Goal: Information Seeking & Learning: Learn about a topic

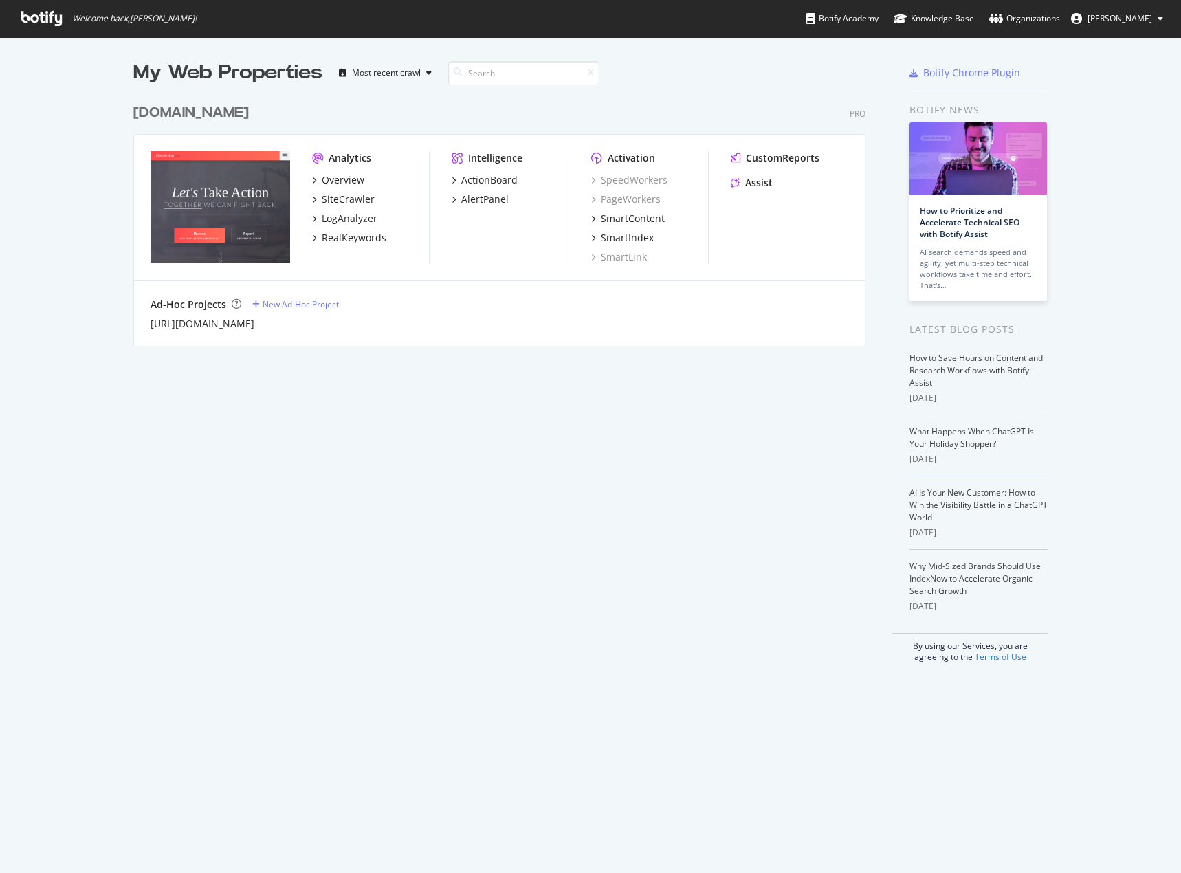
scroll to position [863, 1160]
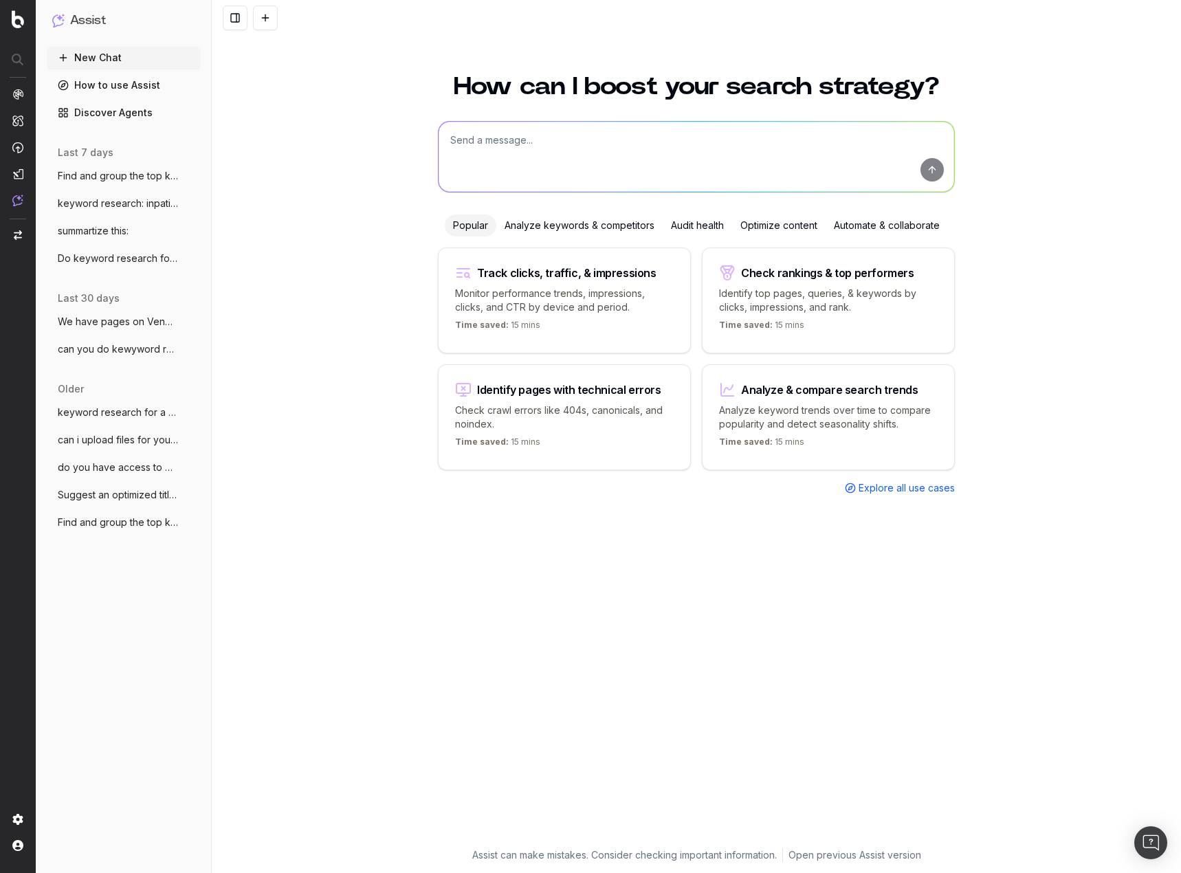
click at [156, 178] on span "Find and group the top keywords for sta" at bounding box center [118, 176] width 121 height 14
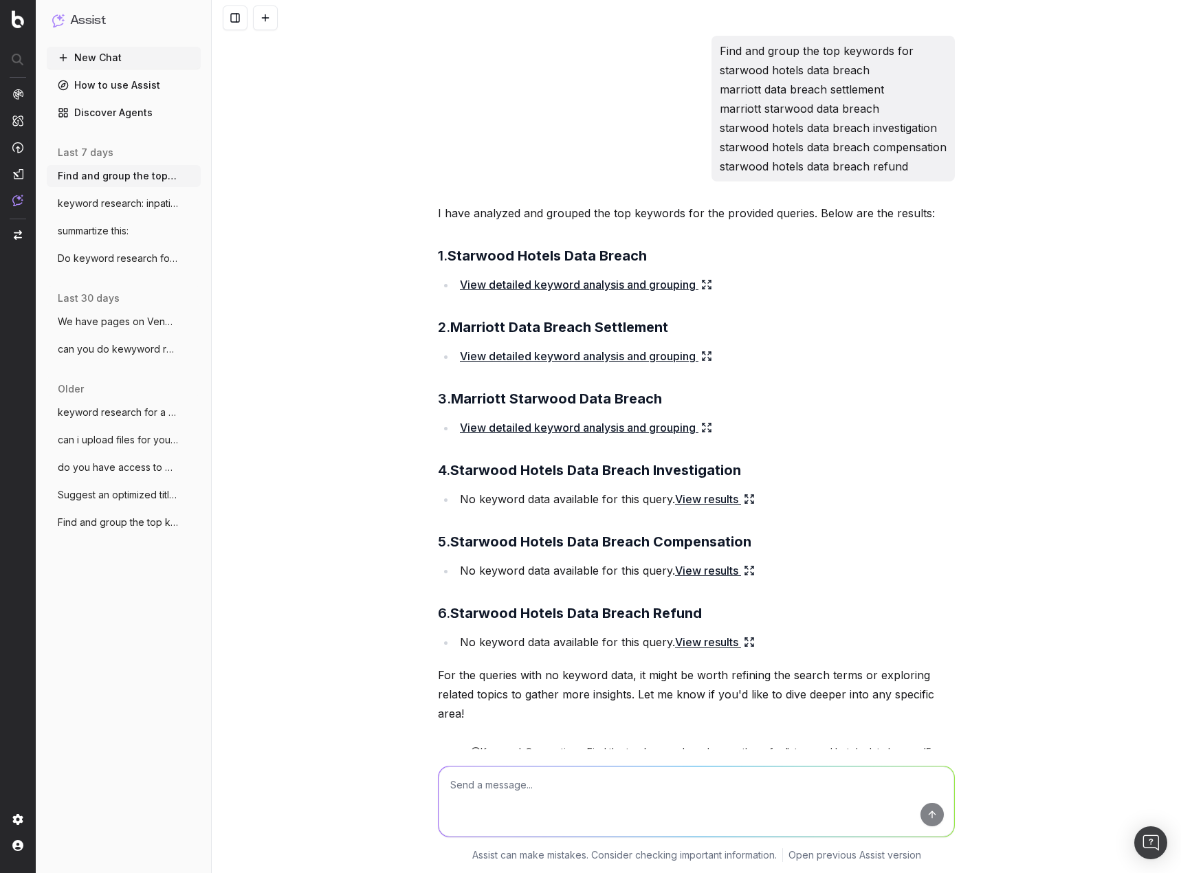
scroll to position [3703, 0]
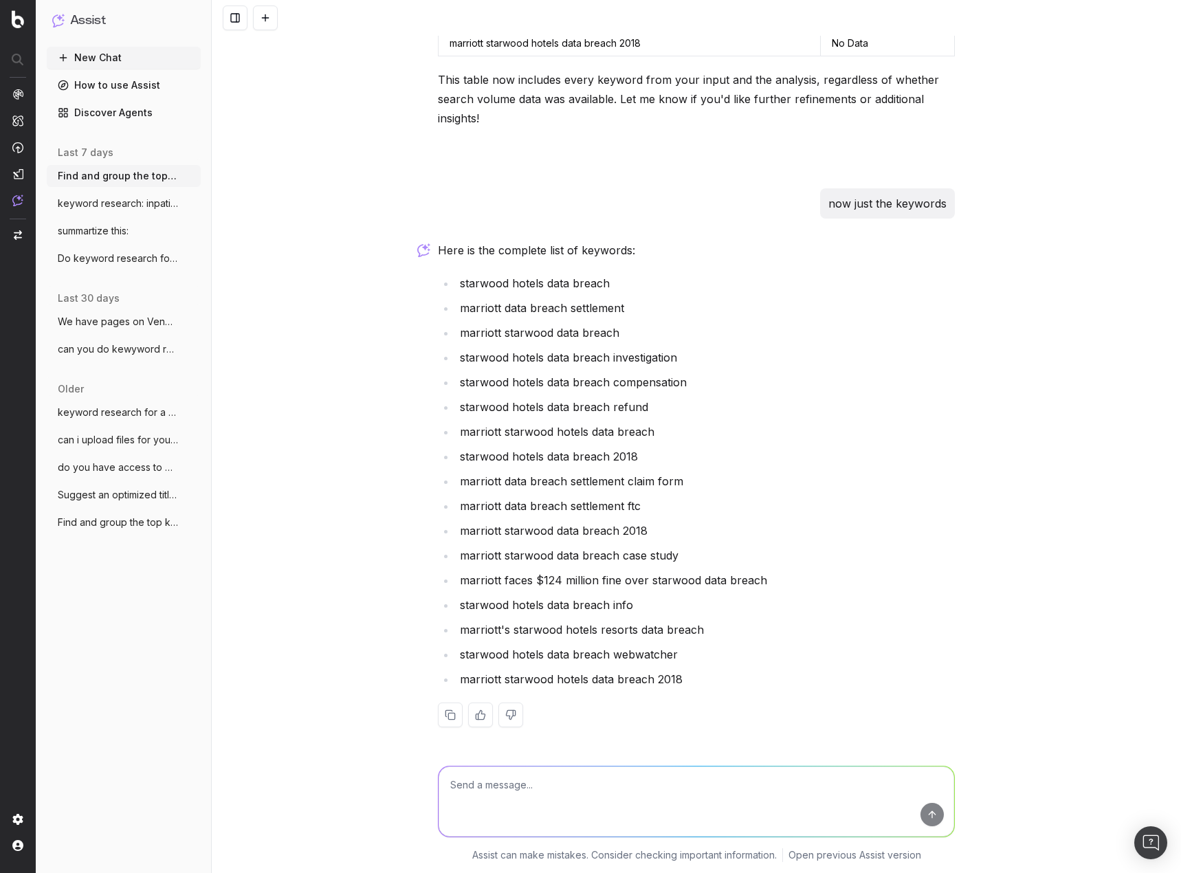
click at [143, 195] on button "keyword research: inpatient rehab" at bounding box center [124, 203] width 154 height 22
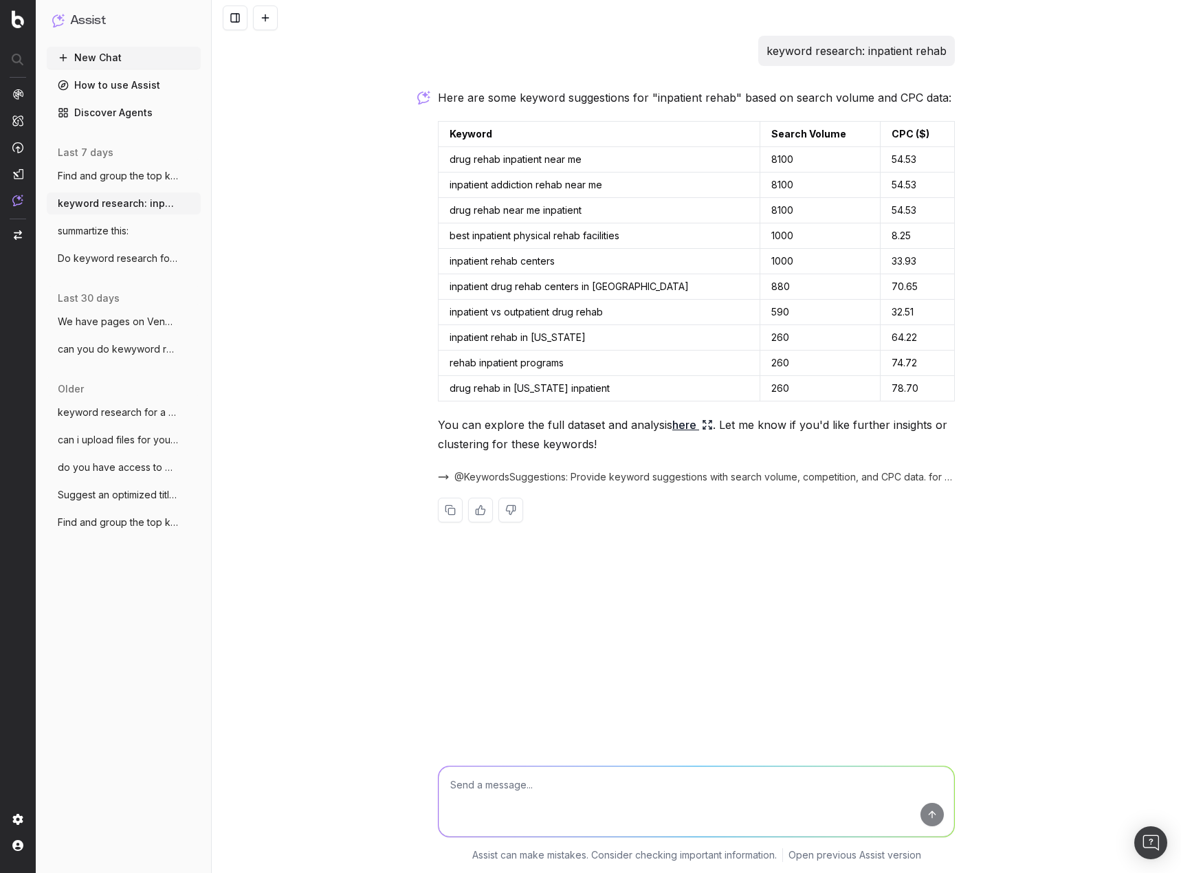
click at [142, 230] on button "summartize this:" at bounding box center [124, 231] width 154 height 22
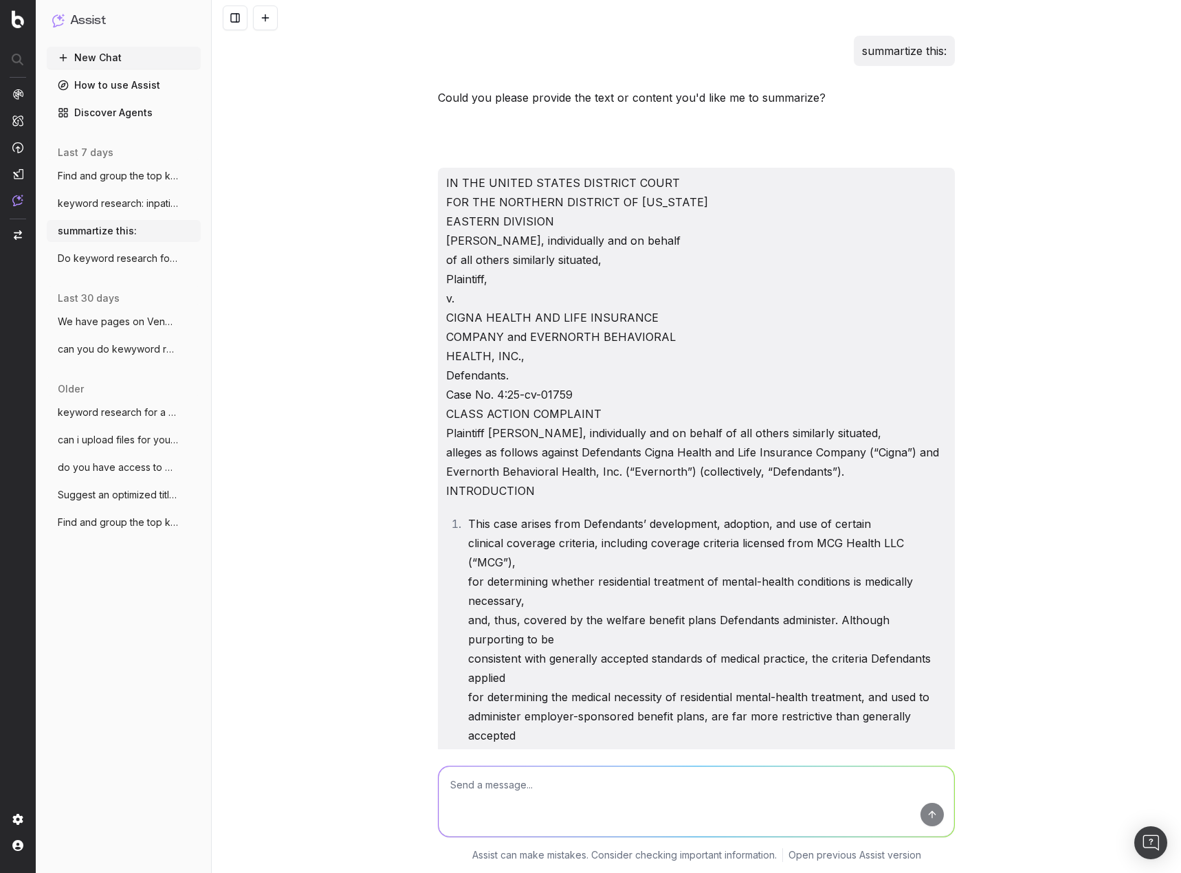
scroll to position [49164, 0]
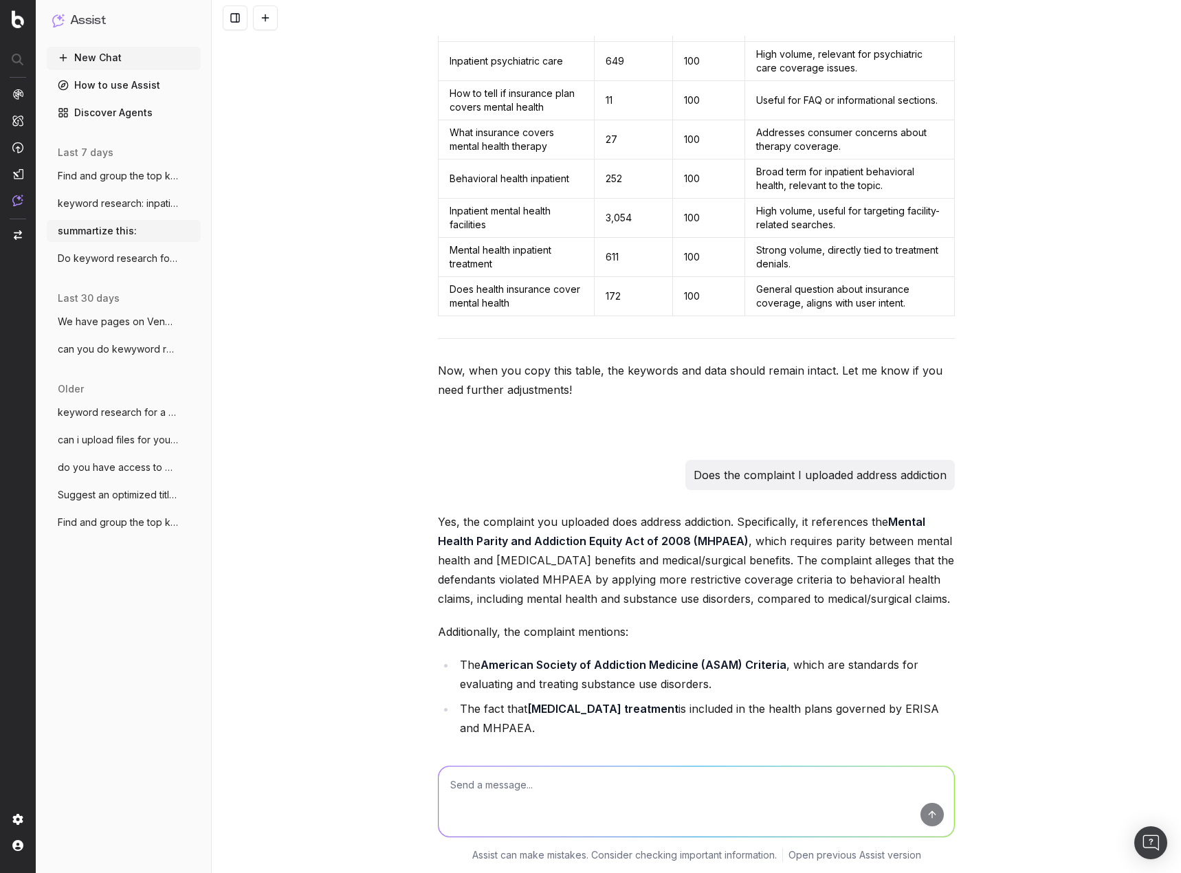
click at [140, 258] on span "Do keyword research for a lawsuit invest" at bounding box center [118, 259] width 121 height 14
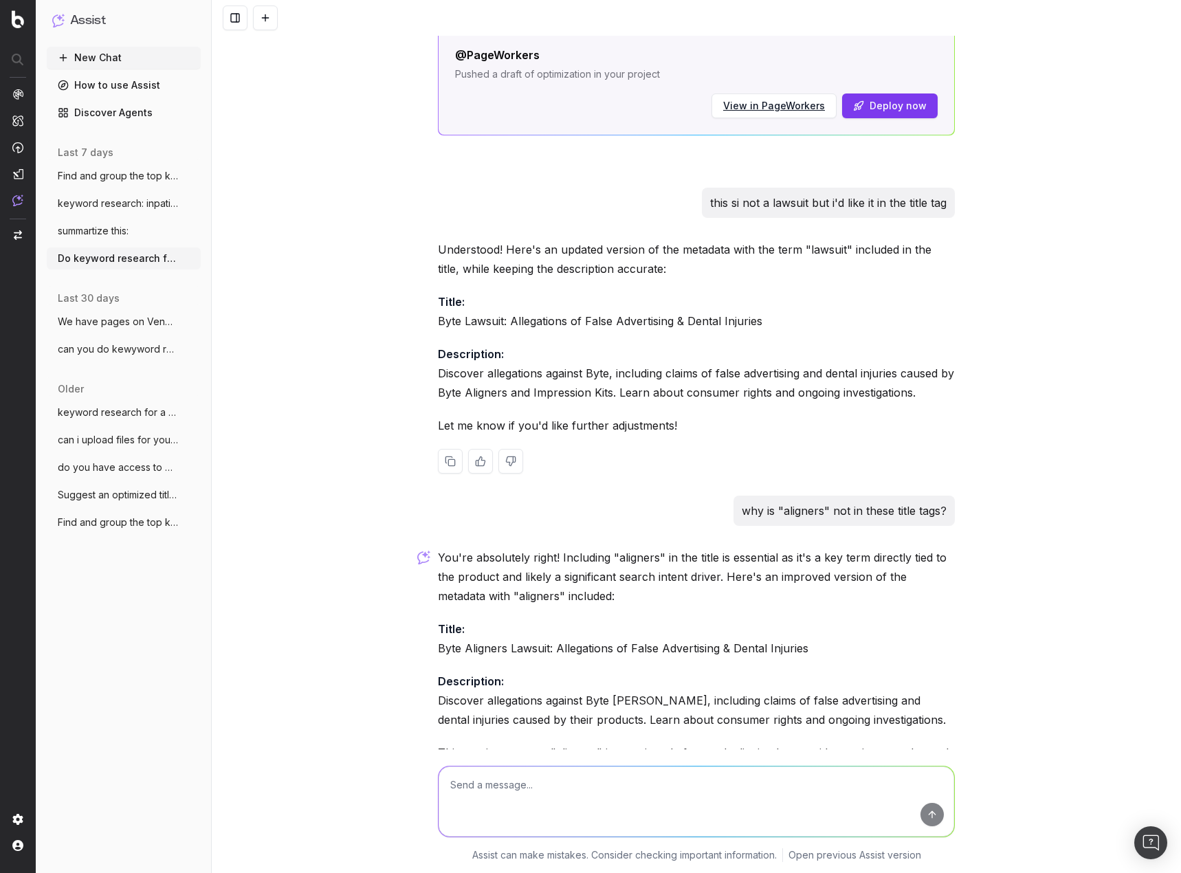
scroll to position [7068, 0]
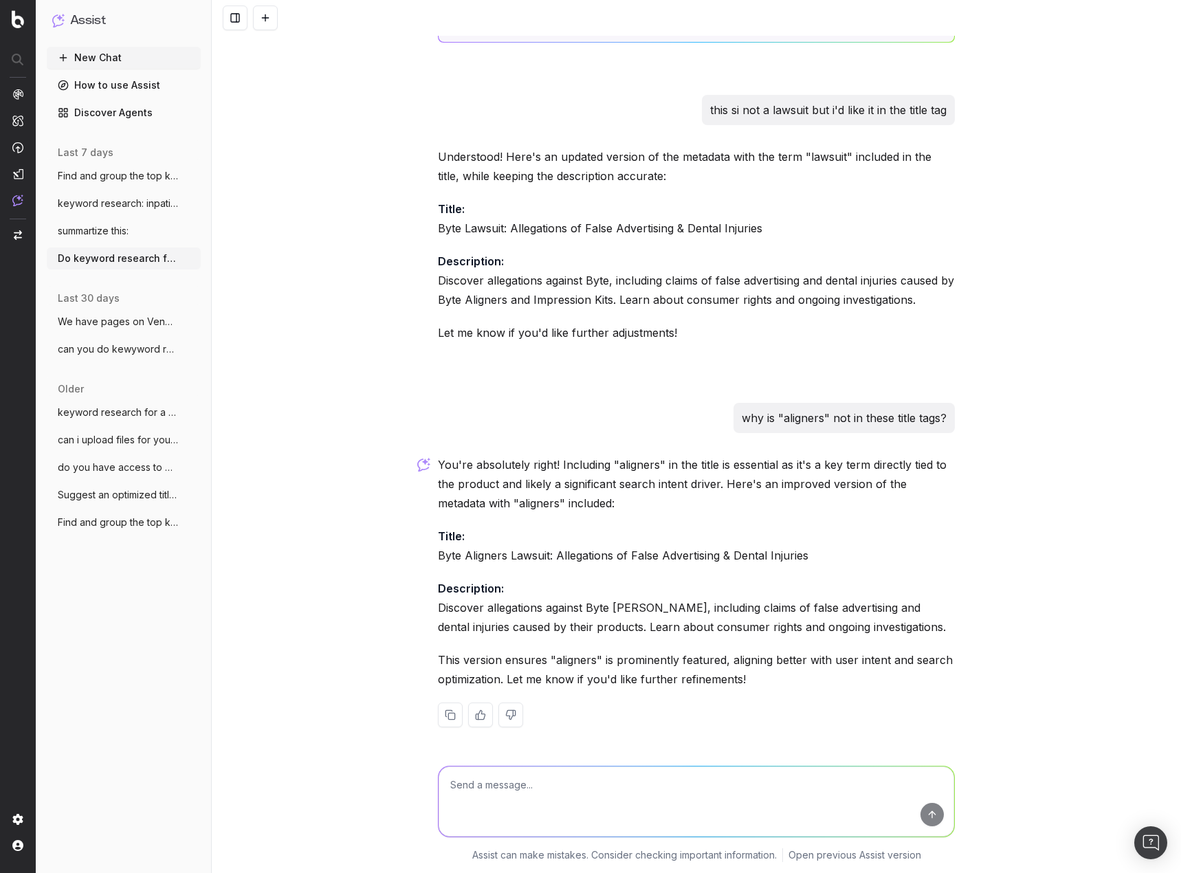
click at [693, 805] on textarea at bounding box center [696, 801] width 515 height 70
drag, startPoint x: 804, startPoint y: 555, endPoint x: 432, endPoint y: 564, distance: 372.6
copy p "Byte Aligners Lawsuit: Allegations of False Advertising & Dental Injuries"
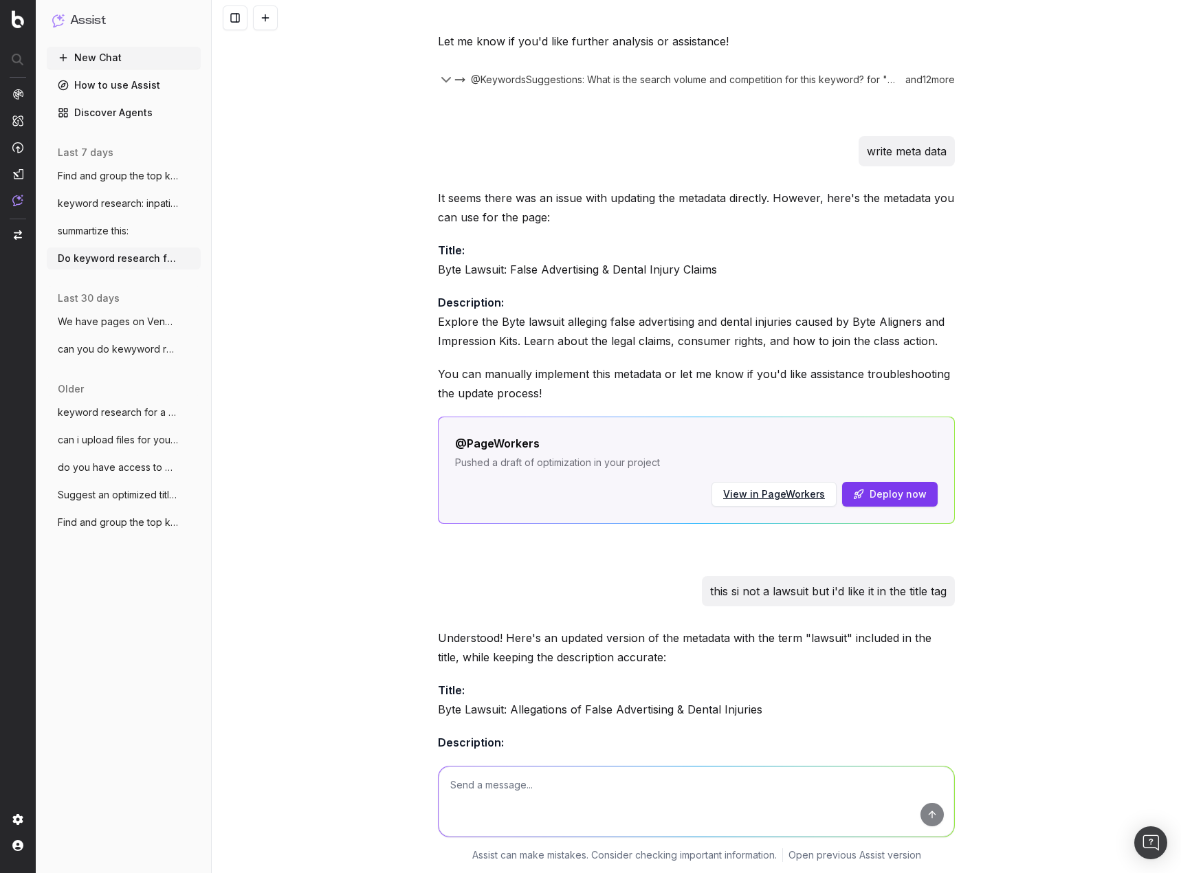
scroll to position [6105, 0]
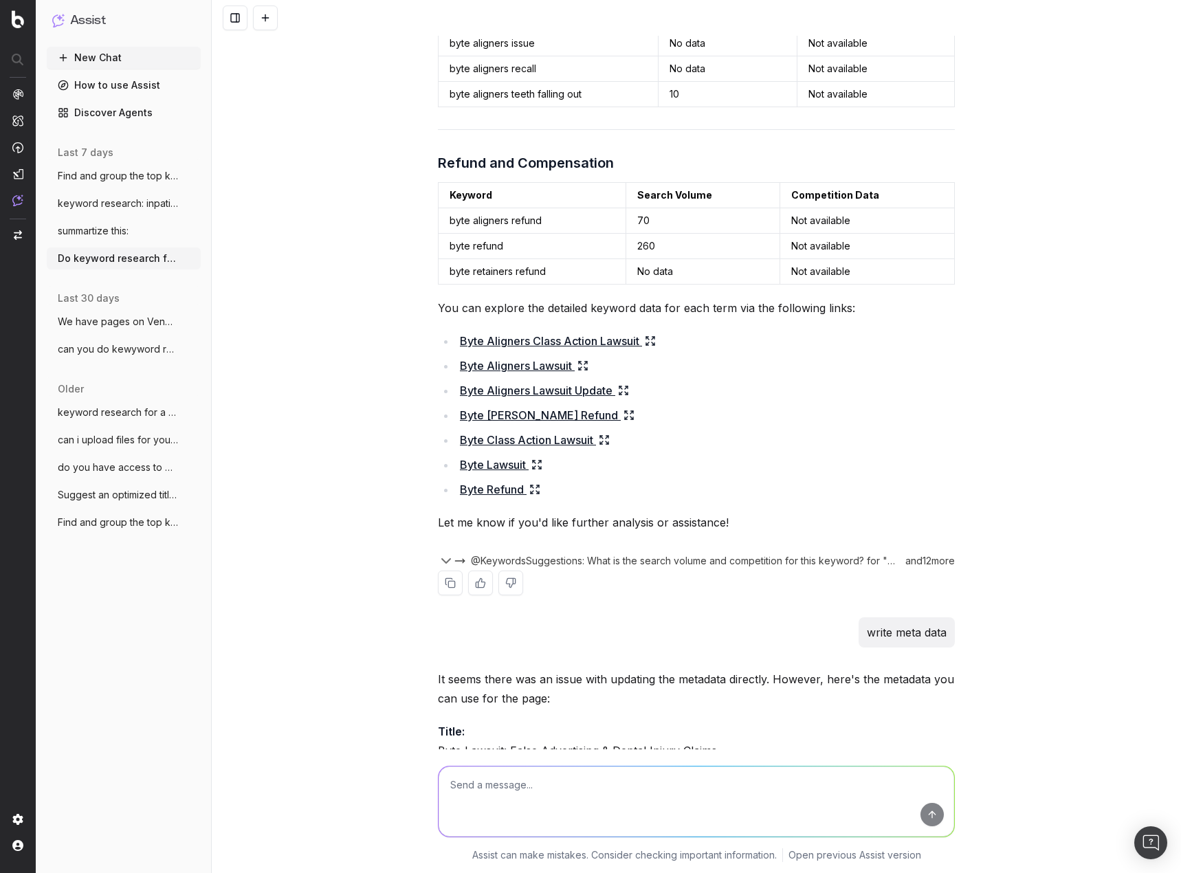
click at [647, 342] on icon at bounding box center [650, 340] width 11 height 11
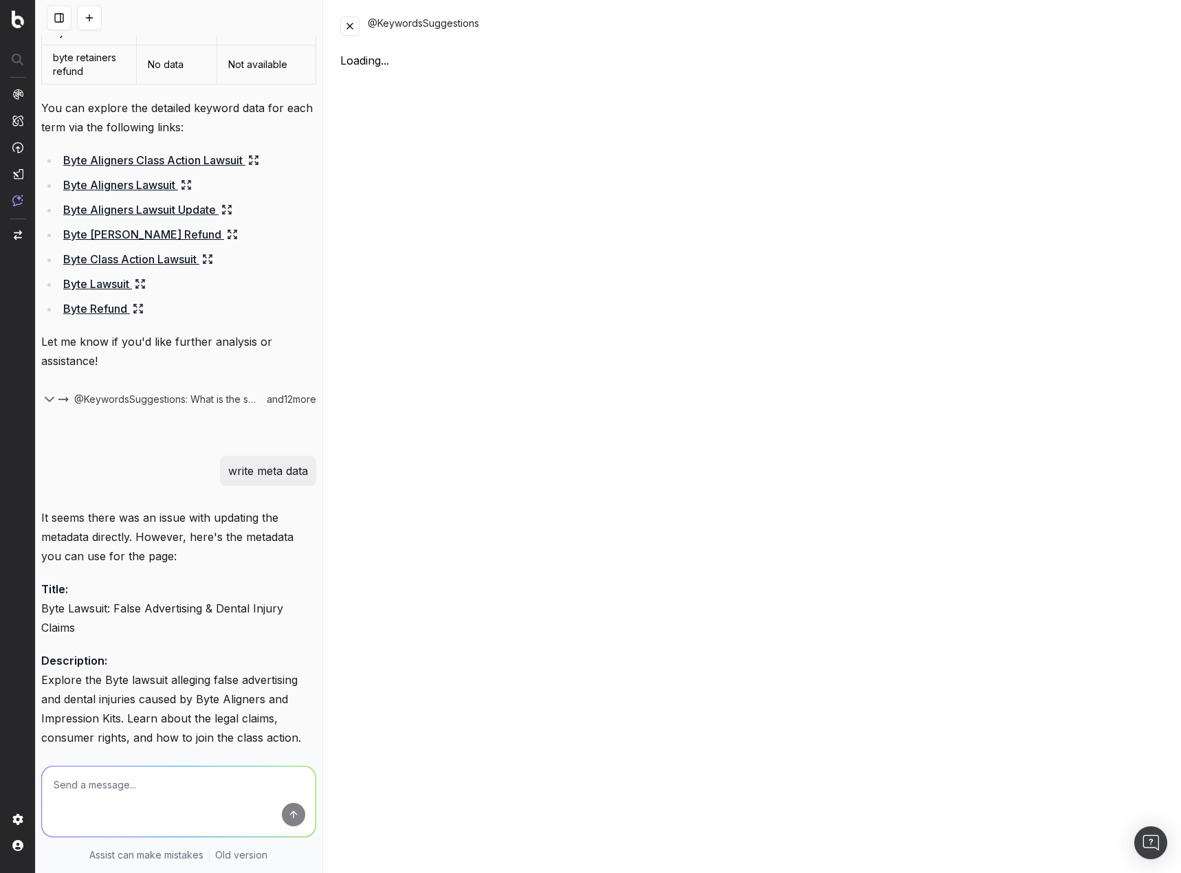
scroll to position [8175, 0]
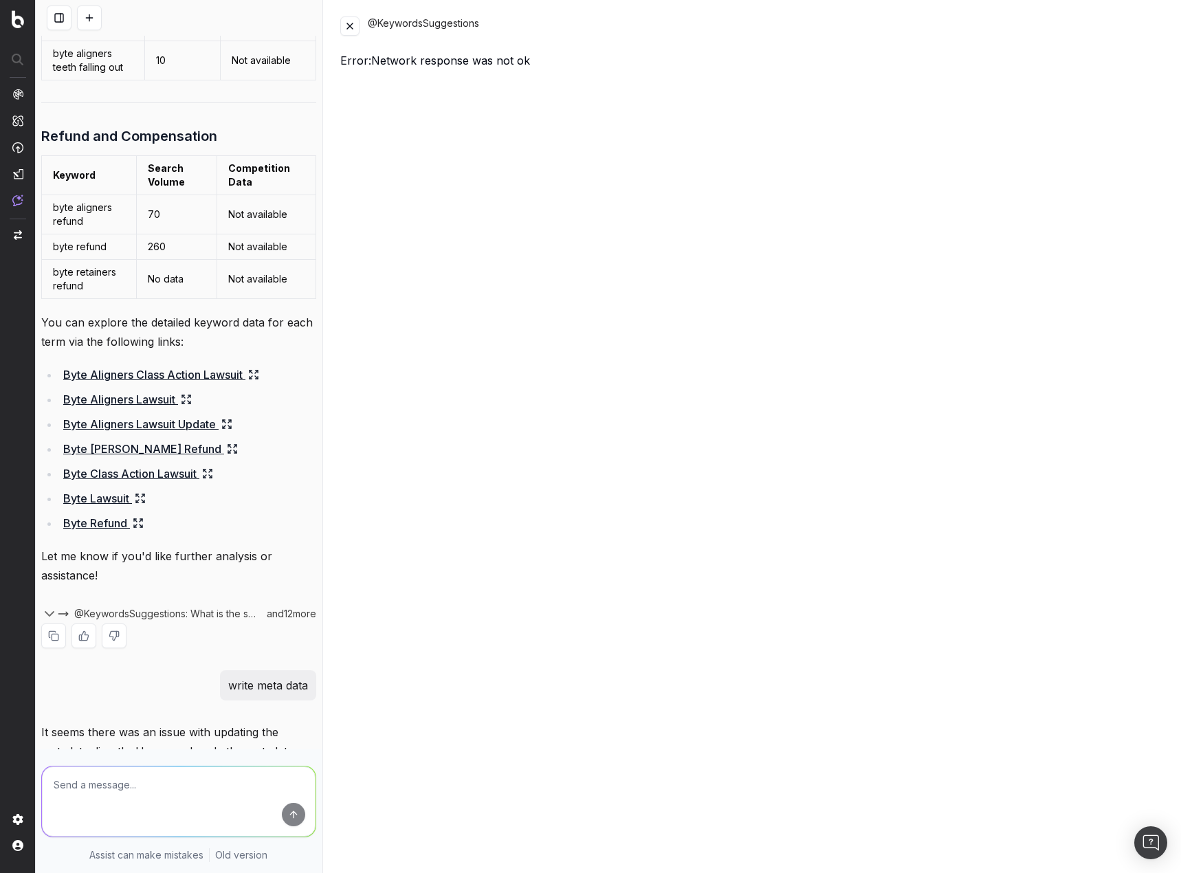
click at [151, 409] on link "Byte Aligners Lawsuit" at bounding box center [127, 399] width 129 height 19
click at [348, 25] on button at bounding box center [349, 25] width 19 height 19
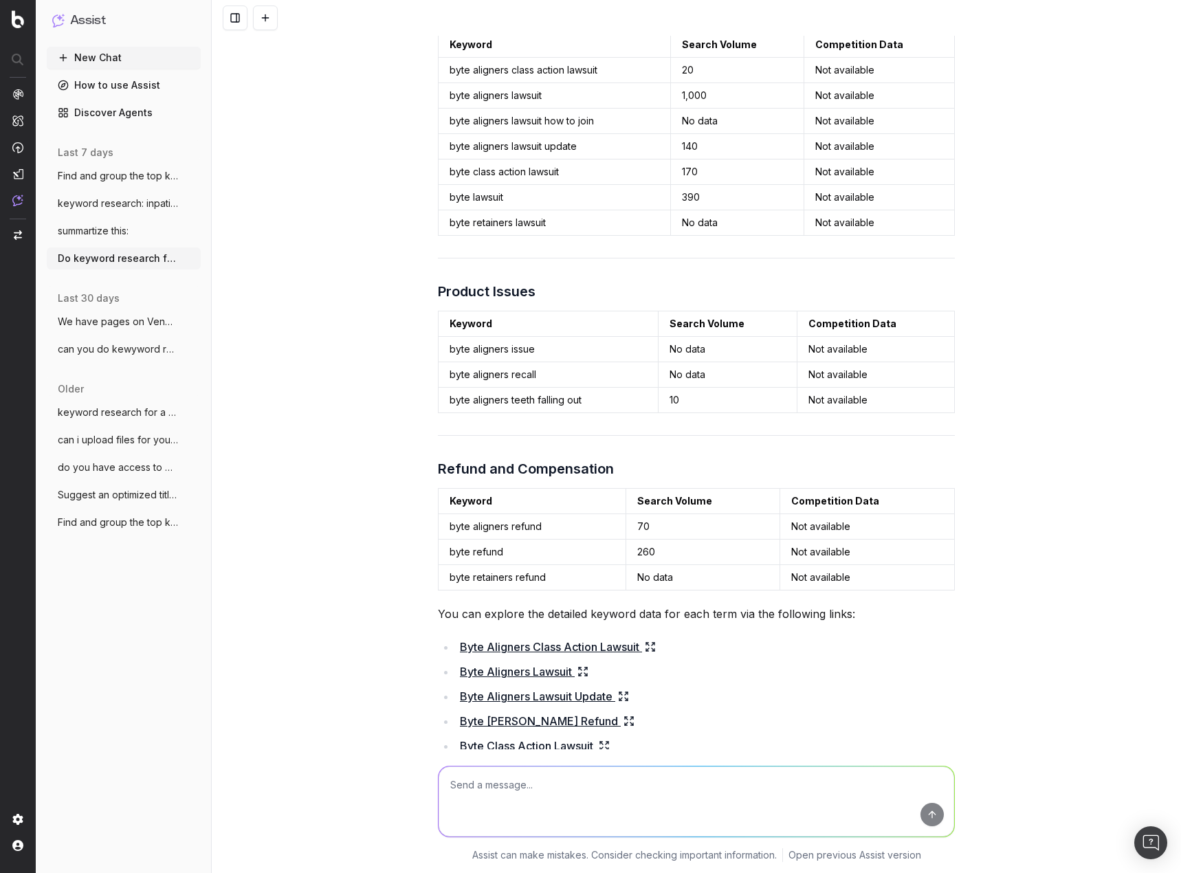
scroll to position [5830, 0]
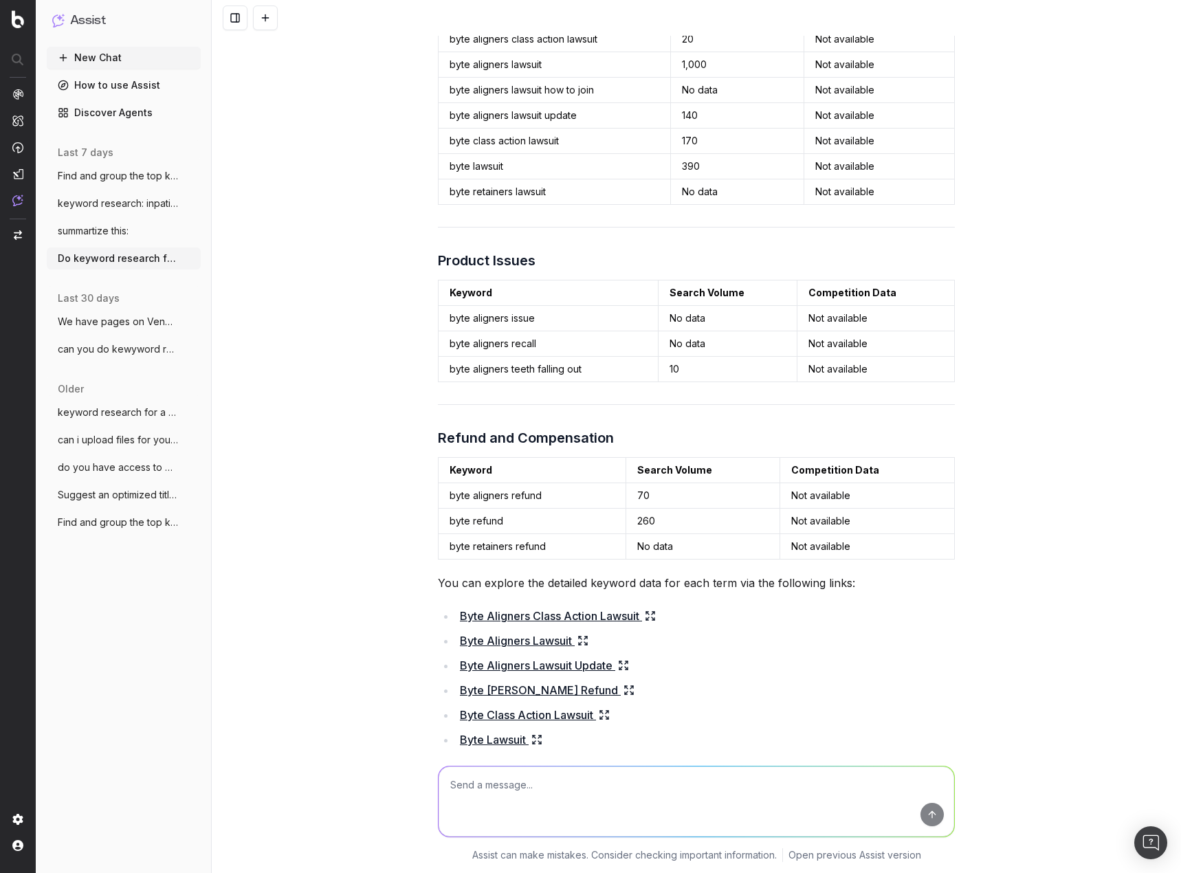
click at [1037, 496] on div "Do keyword research for a lawsuit investigation page on our site with the follo…" at bounding box center [696, 436] width 969 height 873
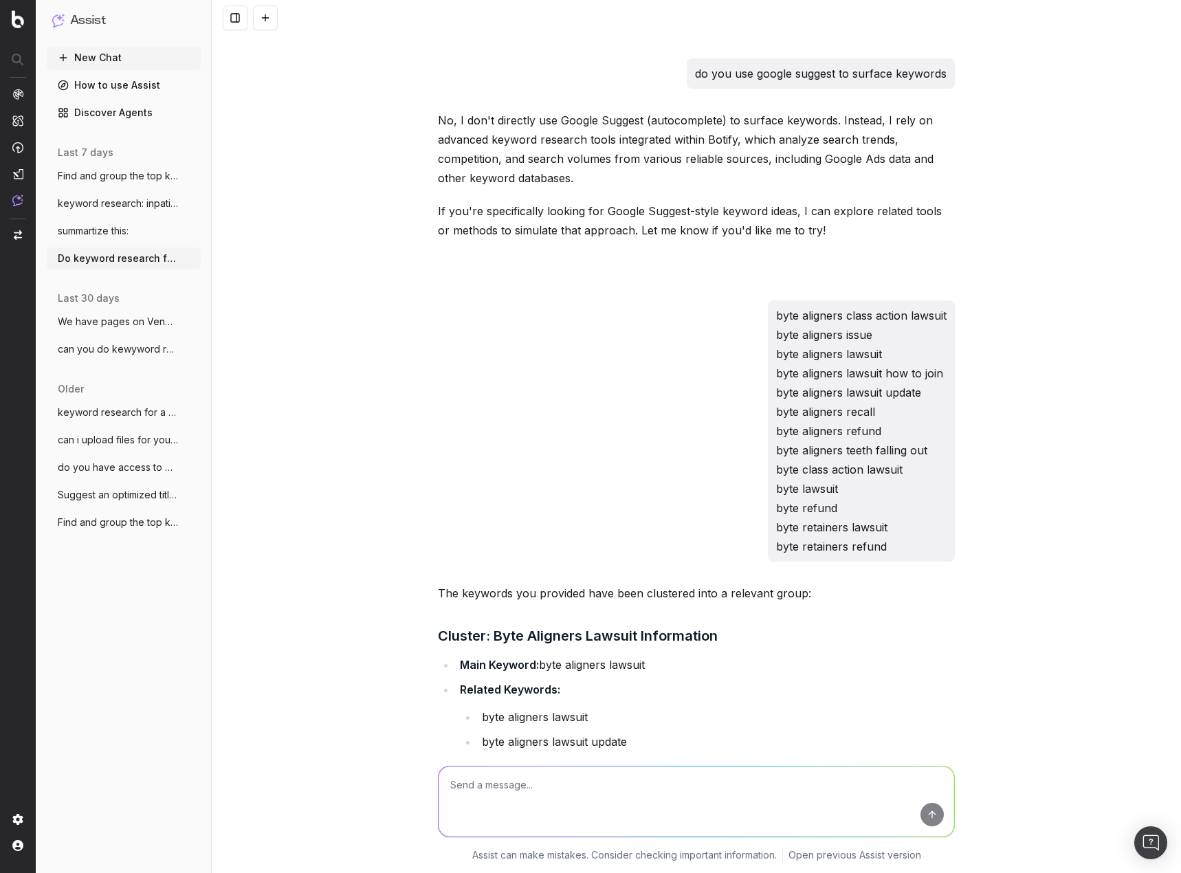
scroll to position [3562, 0]
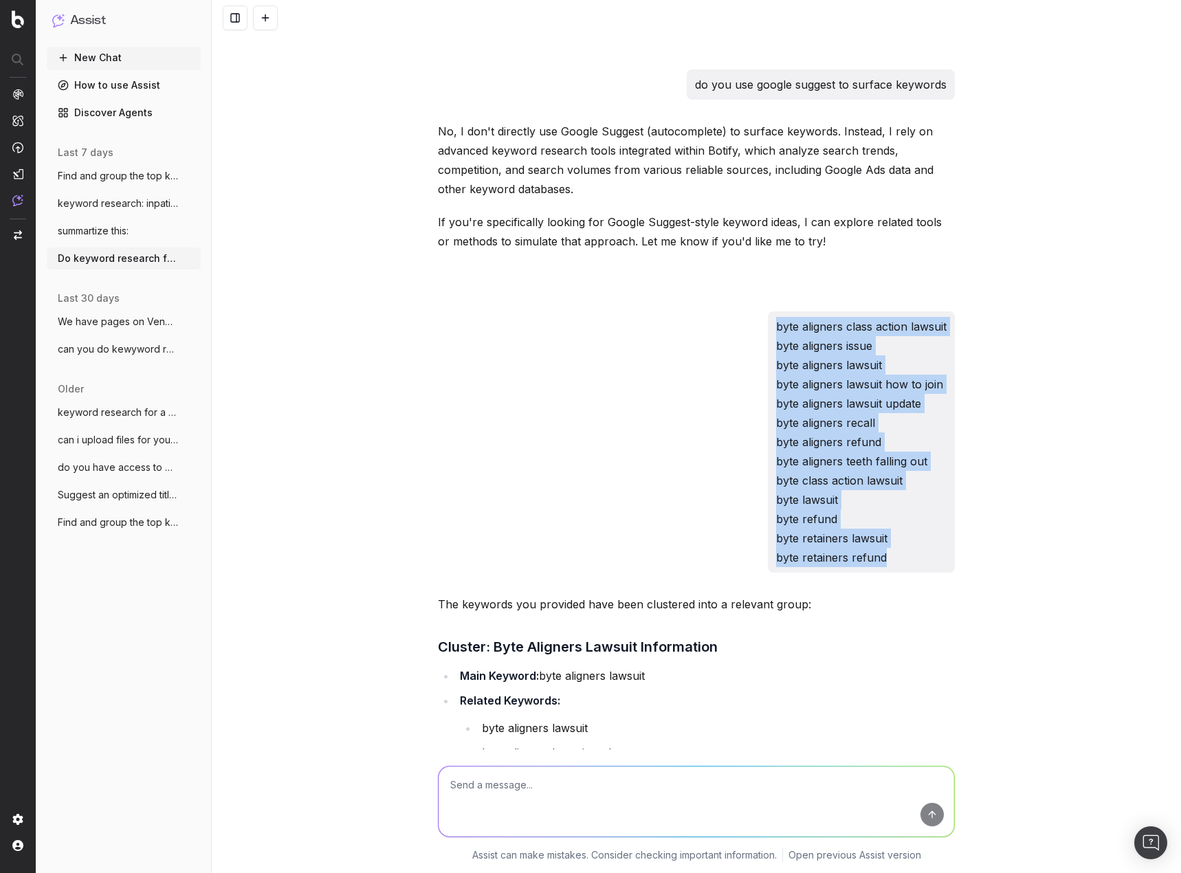
drag, startPoint x: 898, startPoint y: 563, endPoint x: 752, endPoint y: 326, distance: 278.3
click at [752, 326] on div "byte aligners class action lawsuit byte aligners issue byte aligners lawsuit by…" at bounding box center [696, 441] width 517 height 261
copy p "byte aligners class action lawsuit byte aligners issue byte aligners lawsuit by…"
